Goal: Task Accomplishment & Management: Manage account settings

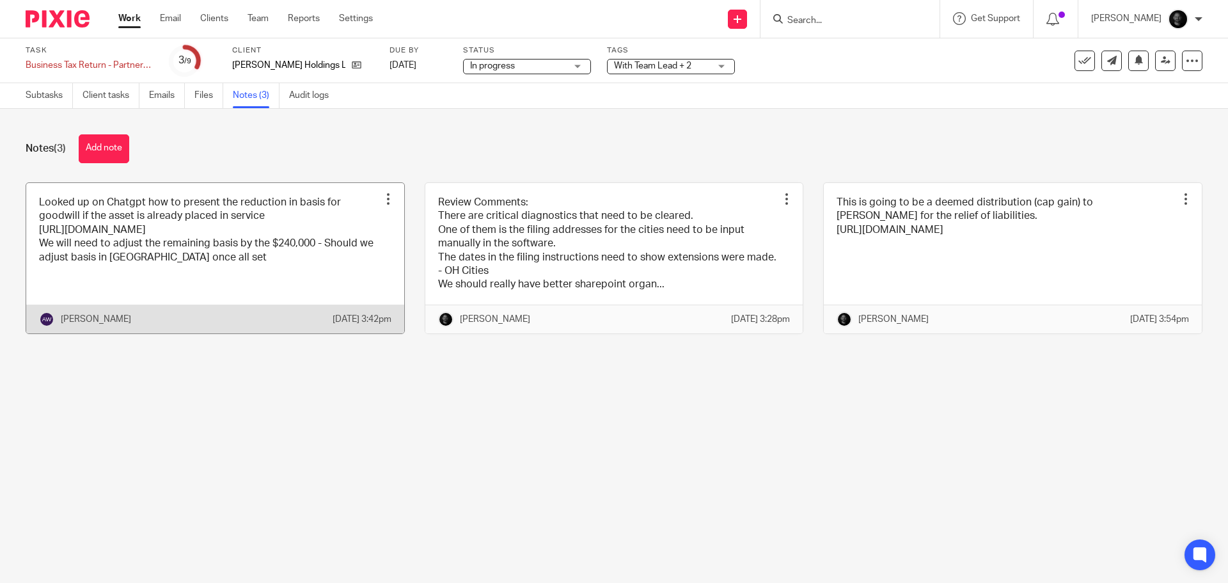
click at [164, 244] on link at bounding box center [215, 258] width 378 height 150
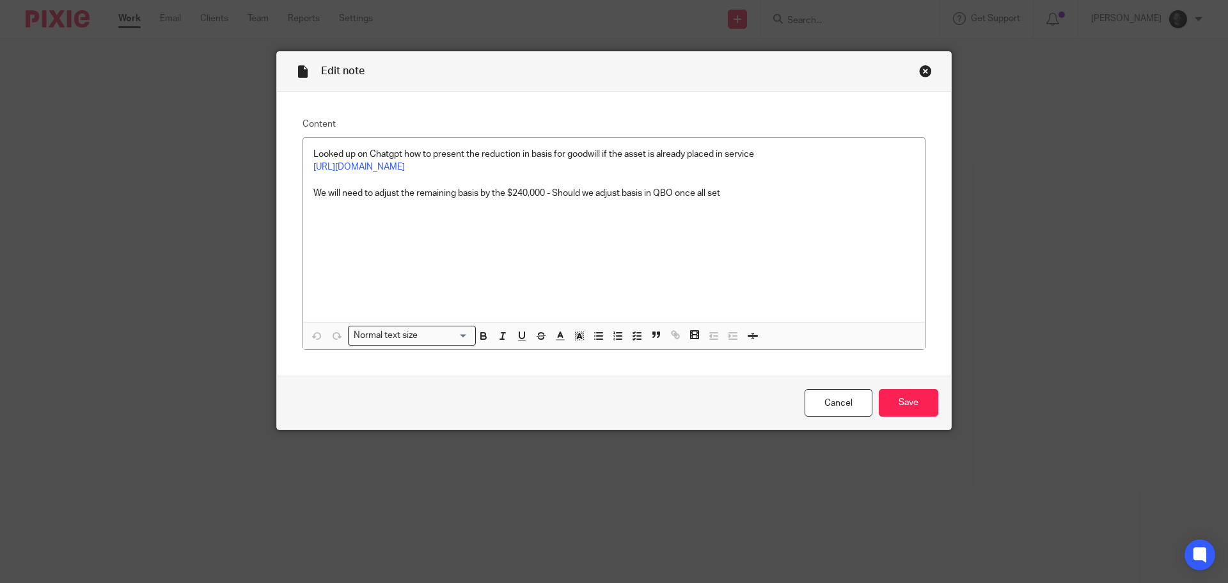
click at [919, 74] on div "Close this dialog window" at bounding box center [925, 71] width 13 height 13
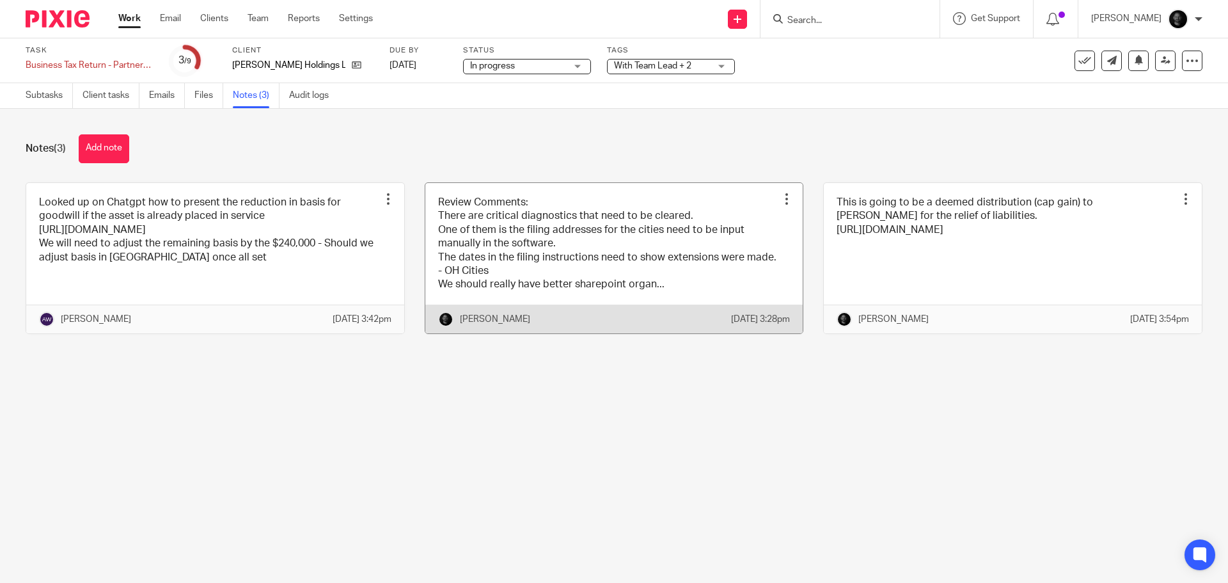
click at [546, 228] on link at bounding box center [614, 258] width 378 height 150
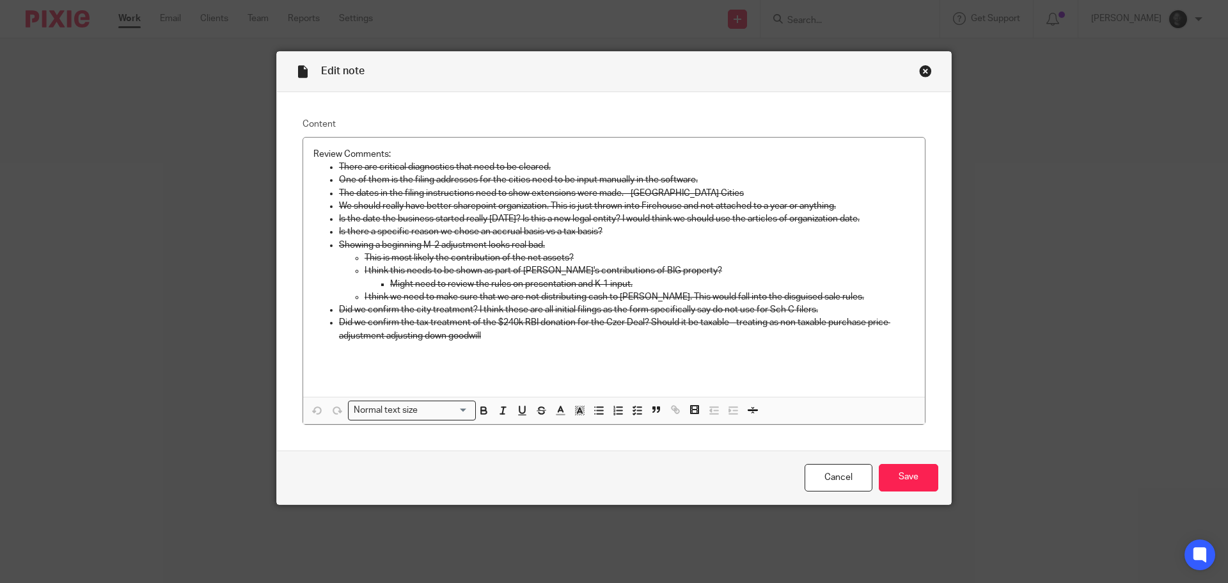
click at [923, 69] on div "Close this dialog window" at bounding box center [925, 71] width 13 height 13
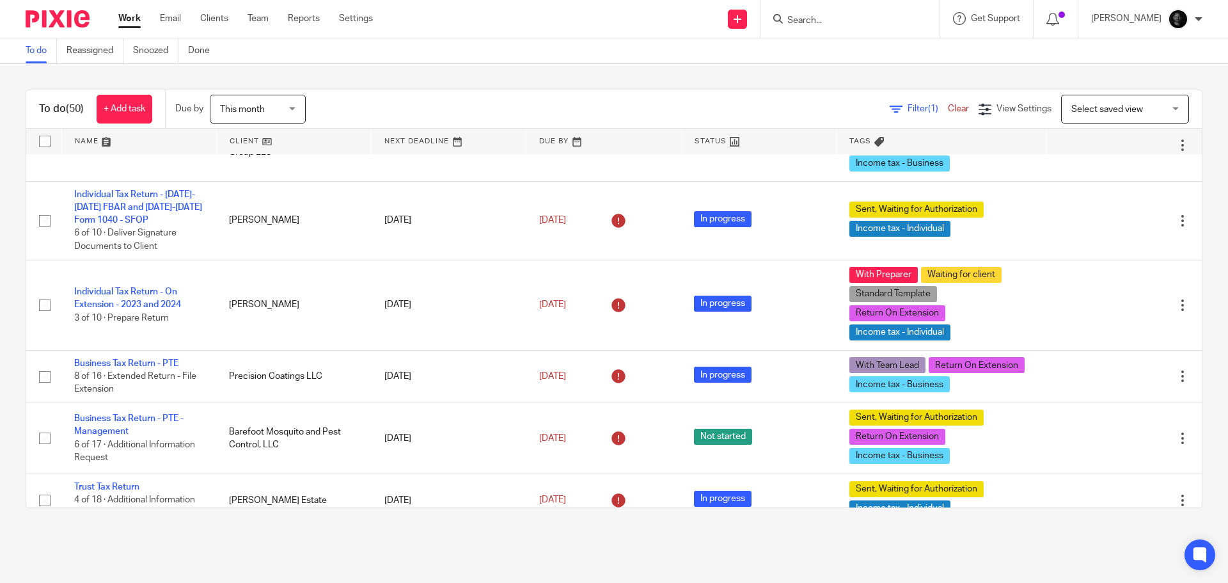
scroll to position [64, 0]
